Goal: Information Seeking & Learning: Check status

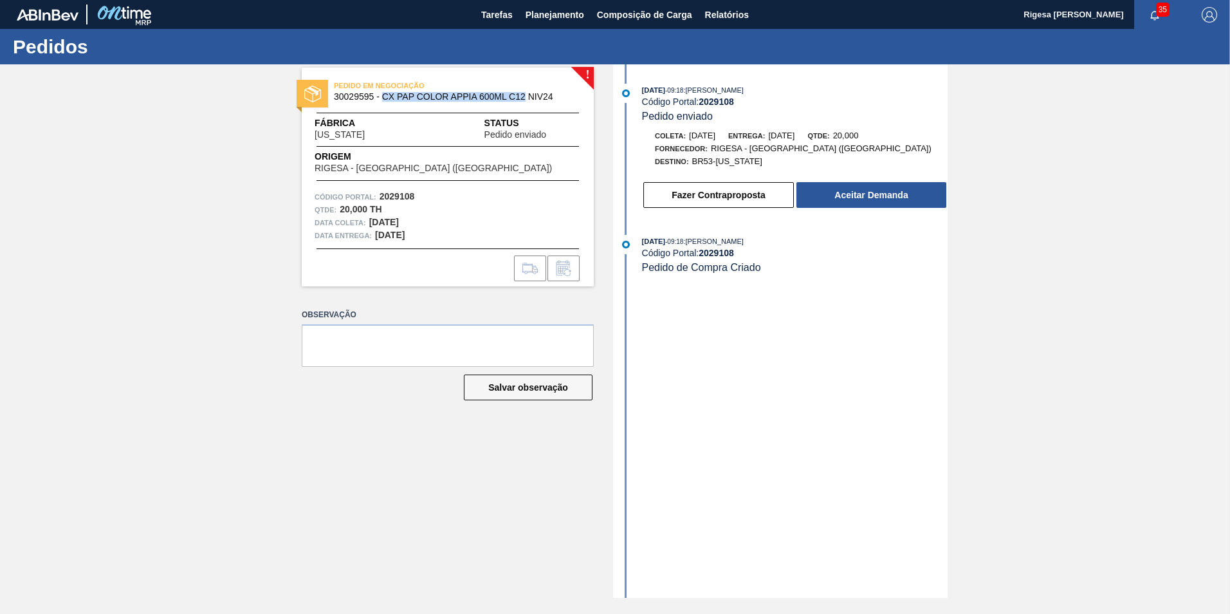
drag, startPoint x: 382, startPoint y: 97, endPoint x: 524, endPoint y: 99, distance: 142.9
click at [524, 99] on span "30029595 - CX PAP COLOR APPIA 600ML C12 NIV24" at bounding box center [451, 97] width 234 height 10
copy span "CX PAP COLOR APPIA 600ML C12"
click at [454, 120] on div "Fábrica [US_STATE] Status Pedido enviado" at bounding box center [448, 127] width 292 height 23
click at [542, 13] on span "Planejamento" at bounding box center [555, 14] width 59 height 15
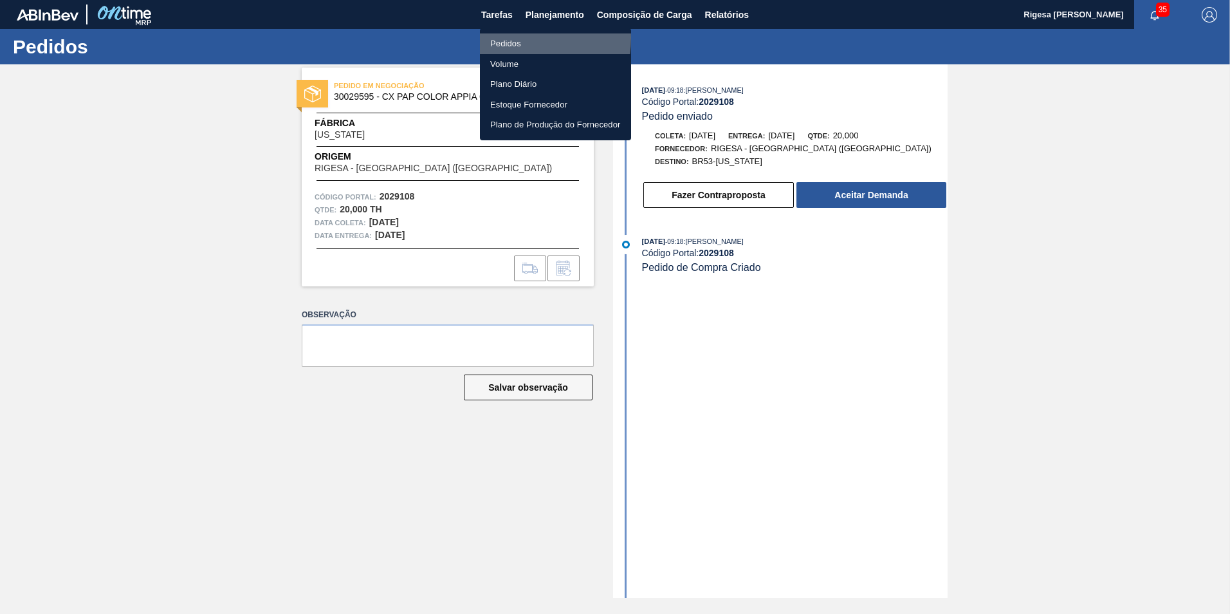
click at [513, 38] on li "Pedidos" at bounding box center [555, 43] width 151 height 21
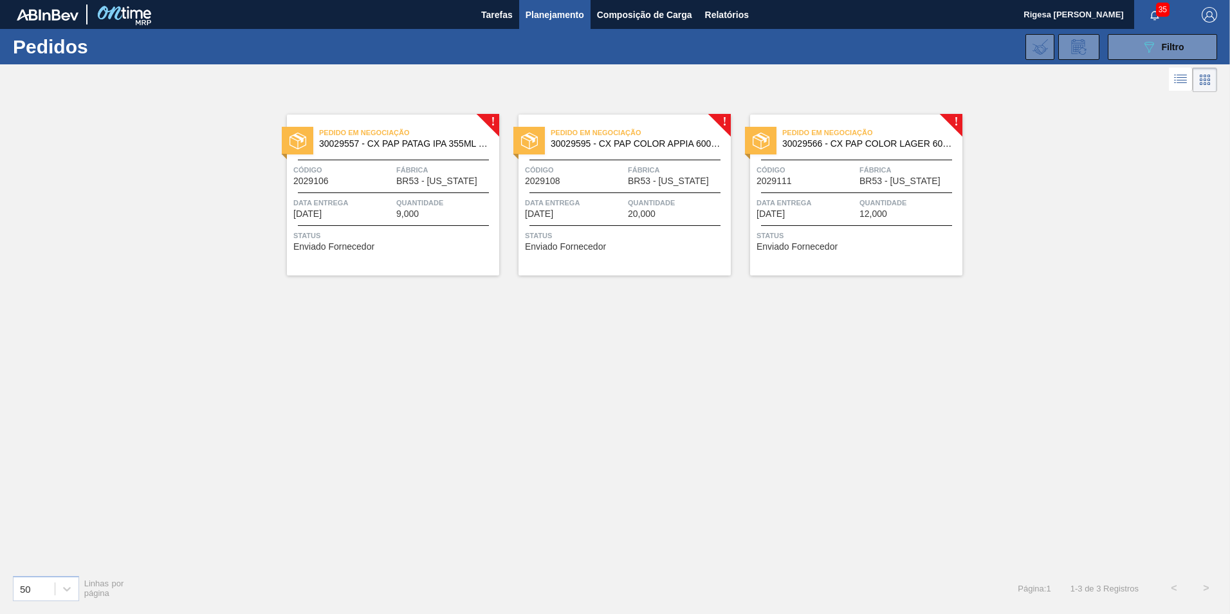
click at [610, 142] on span "30029595 - CX PAP COLOR APPIA 600ML C12 NIV24" at bounding box center [636, 144] width 170 height 10
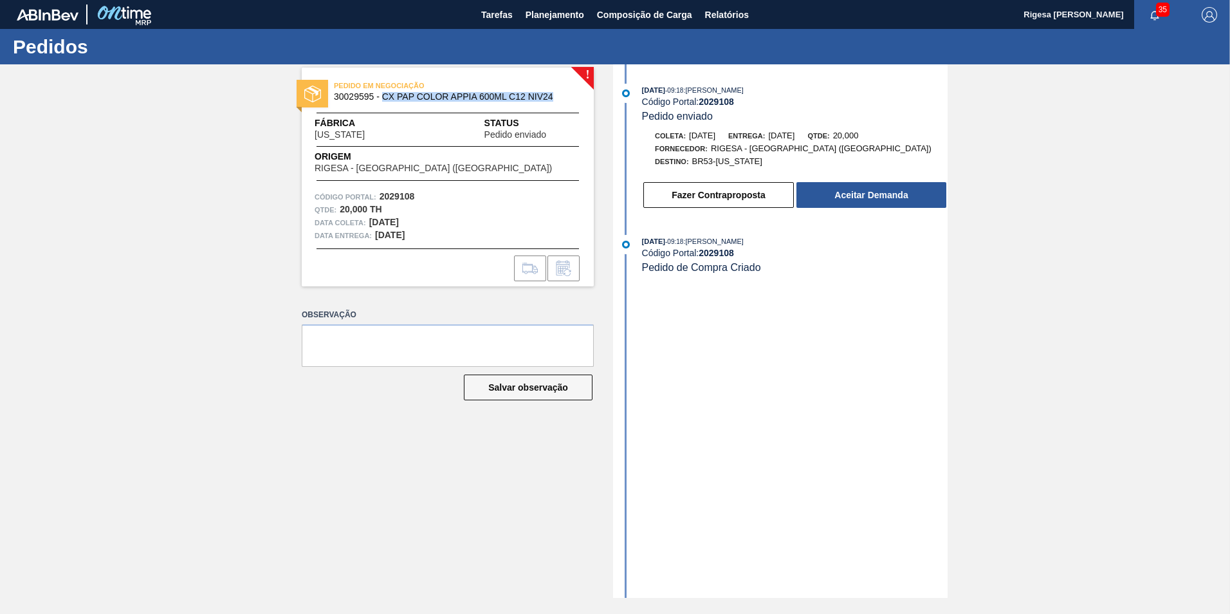
drag, startPoint x: 381, startPoint y: 96, endPoint x: 552, endPoint y: 94, distance: 171.2
click at [552, 94] on span "30029595 - CX PAP COLOR APPIA 600ML C12 NIV24" at bounding box center [451, 97] width 234 height 10
copy span "CX PAP COLOR APPIA 600ML C12 NIV24"
click at [555, 13] on span "Planejamento" at bounding box center [555, 14] width 59 height 15
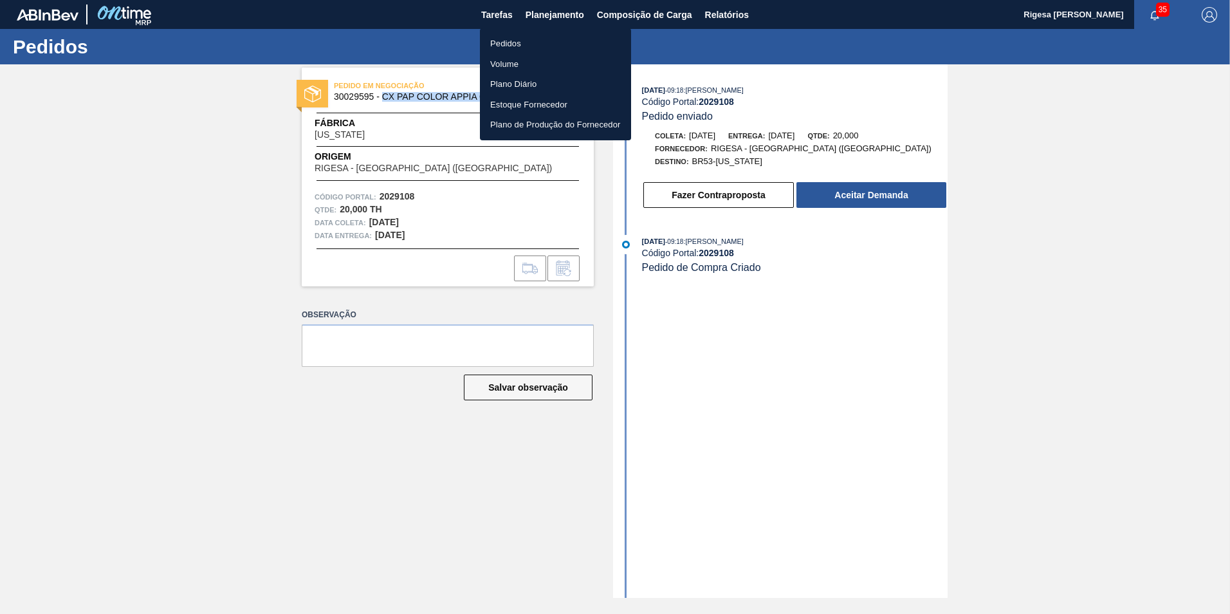
click at [518, 42] on li "Pedidos" at bounding box center [555, 43] width 151 height 21
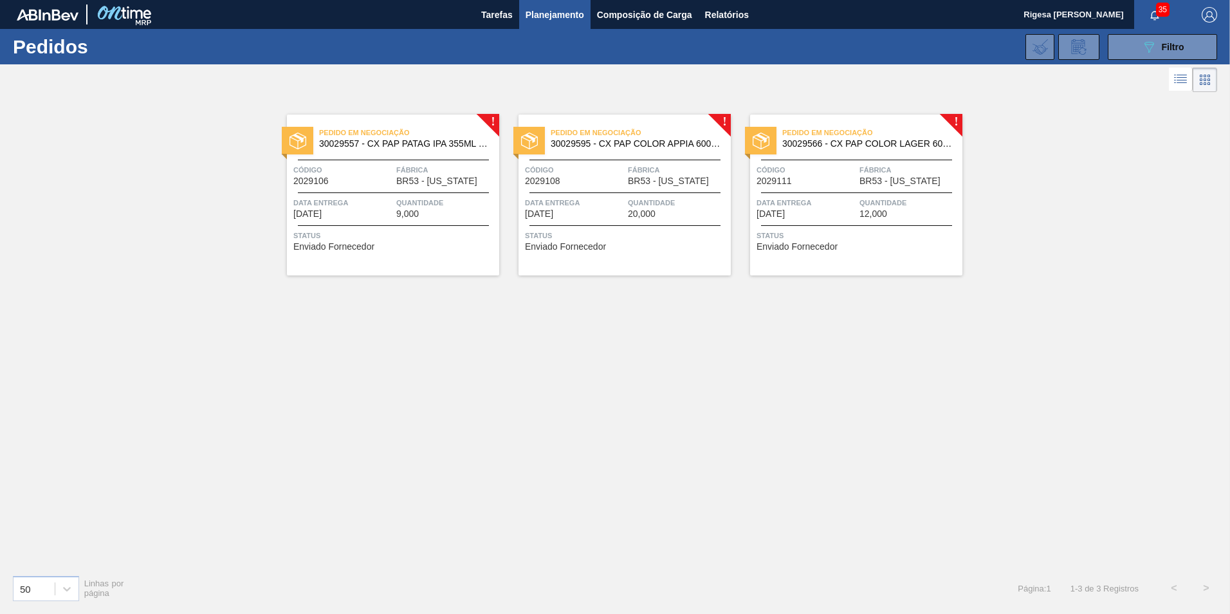
click at [821, 136] on span "Pedido em Negociação" at bounding box center [872, 132] width 180 height 13
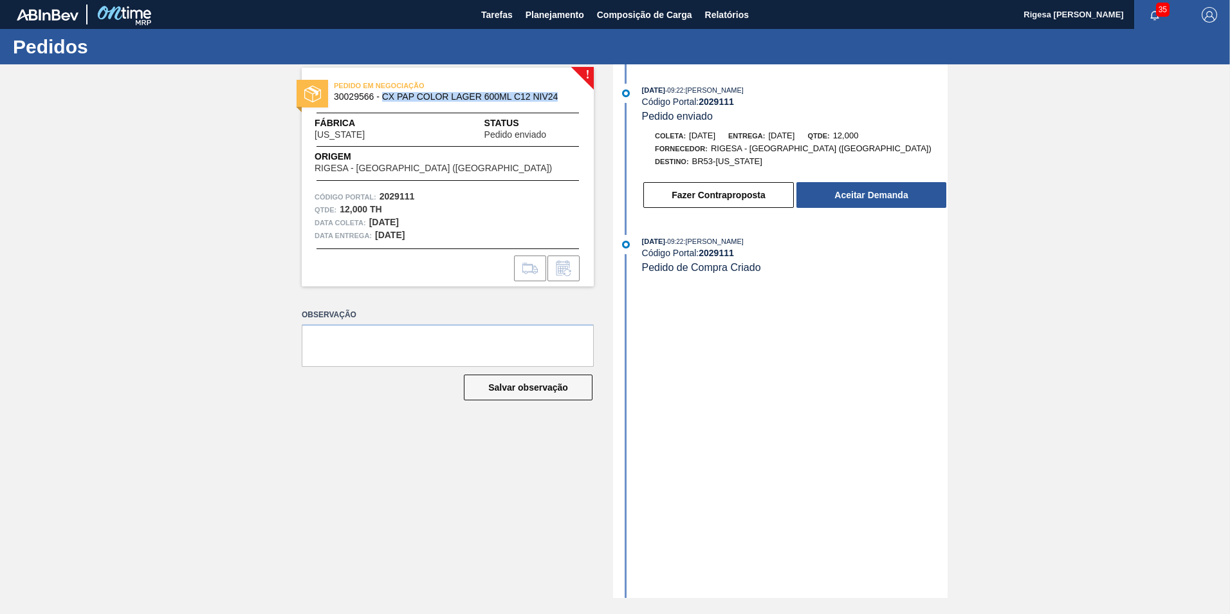
drag, startPoint x: 382, startPoint y: 95, endPoint x: 557, endPoint y: 98, distance: 174.4
click at [557, 98] on span "30029566 - CX PAP COLOR LAGER 600ML C12 NIV24" at bounding box center [451, 97] width 234 height 10
copy span "CX PAP COLOR LAGER 600ML C12 NIV24"
click at [150, 222] on div "! PEDIDO EM NEGOCIAÇÃO 30029566 - CX PAP COLOR LAGER 600ML C12 NIV24 Fábrica [U…" at bounding box center [615, 330] width 1230 height 533
